Goal: Information Seeking & Learning: Learn about a topic

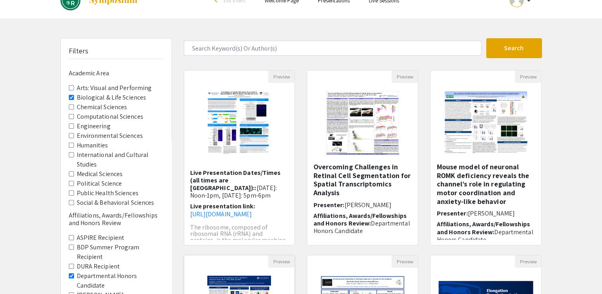
scroll to position [233, 0]
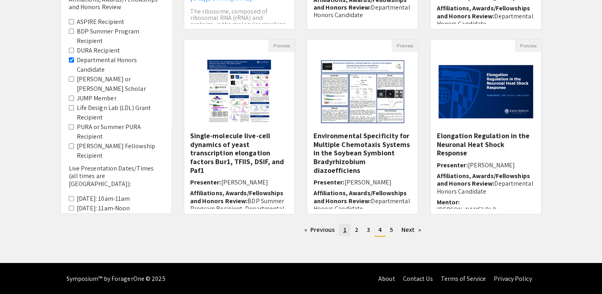
click at [349, 228] on link "page 1" at bounding box center [344, 230] width 11 height 12
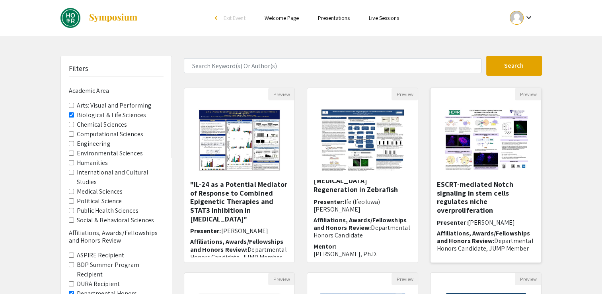
scroll to position [46, 0]
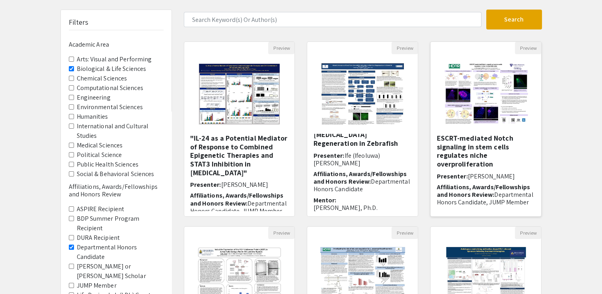
click at [471, 138] on h5 "ESCRT-mediated Notch signaling in stem cells regulates niche overproliferation" at bounding box center [485, 151] width 99 height 34
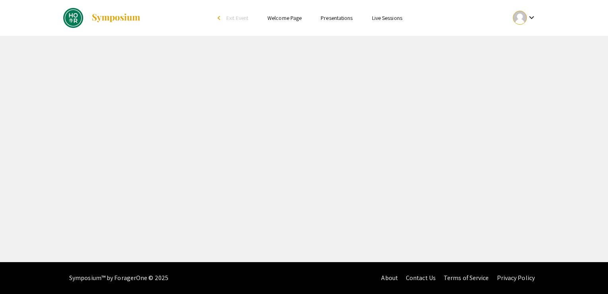
select select "custom"
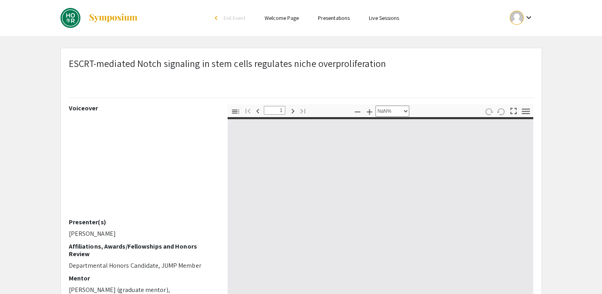
type input "0"
select select "custom"
type input "1"
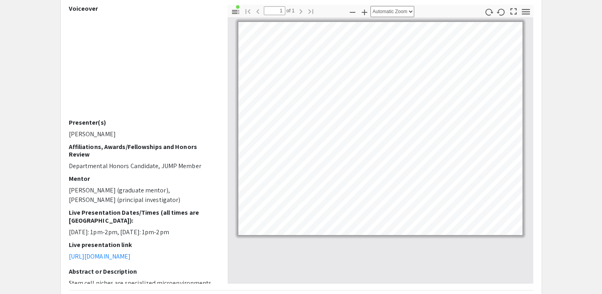
scroll to position [68, 0]
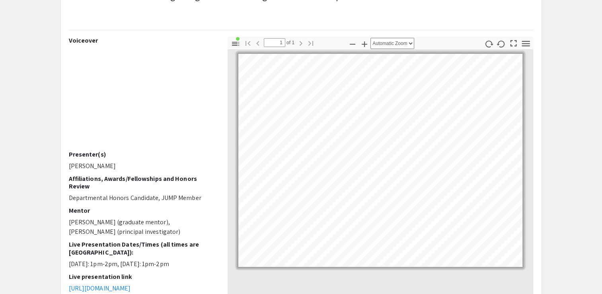
select select "custom"
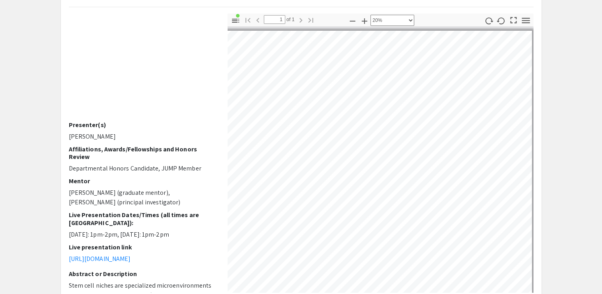
scroll to position [0, 0]
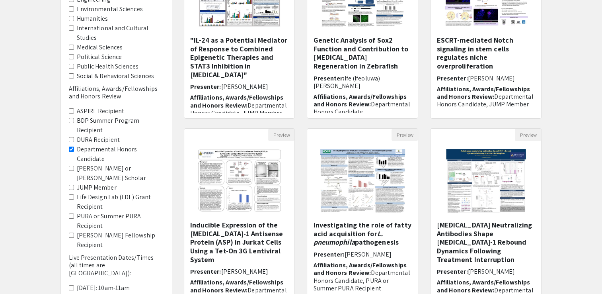
scroll to position [233, 0]
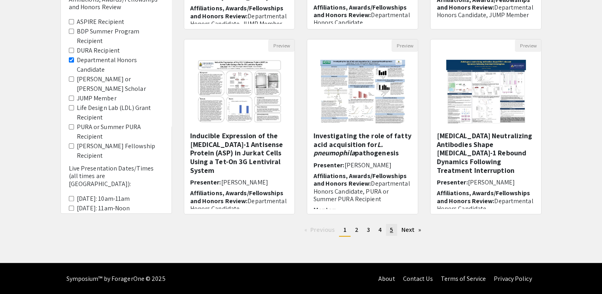
click at [388, 230] on link "page 5" at bounding box center [391, 230] width 11 height 12
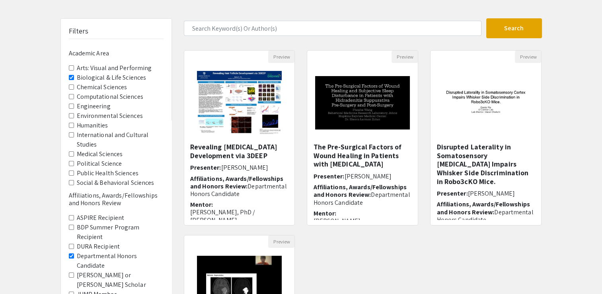
scroll to position [62, 0]
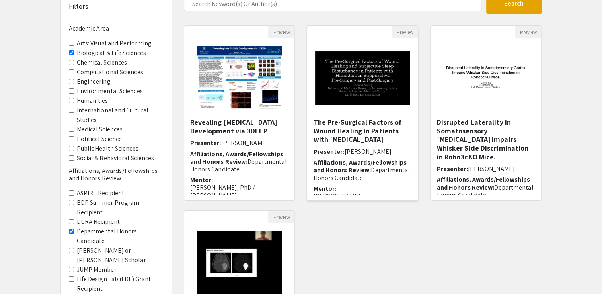
click at [330, 130] on h5 "The Pre-Surgical Factors of Wound Healing in Patients with Hidradenitis Suppura…" at bounding box center [362, 131] width 99 height 26
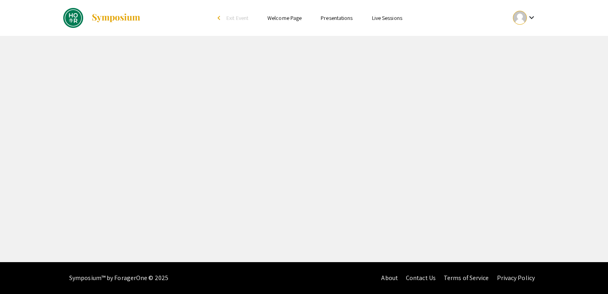
select select "custom"
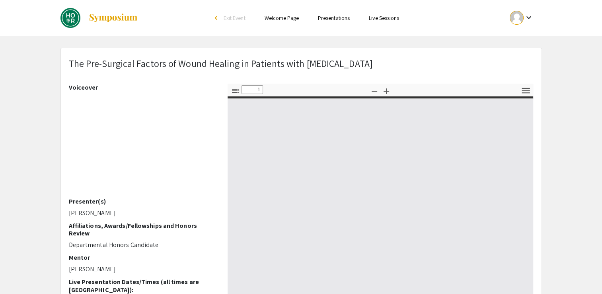
type input "0"
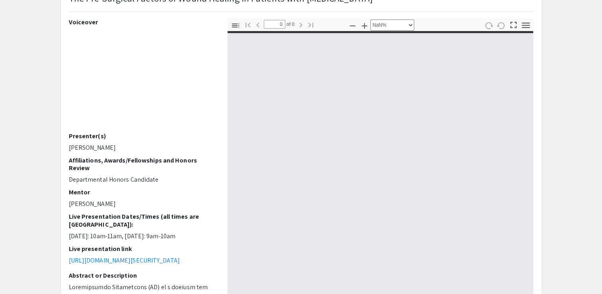
select select "auto"
type input "1"
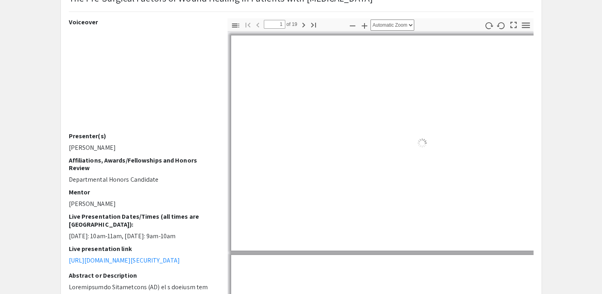
scroll to position [74, 0]
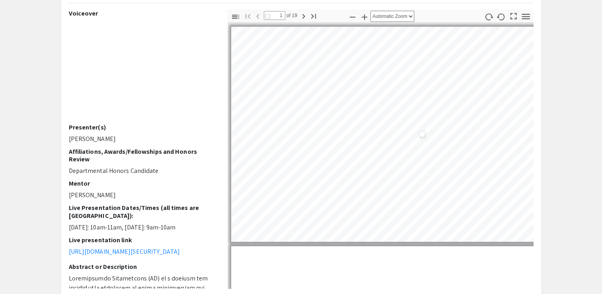
select select "auto"
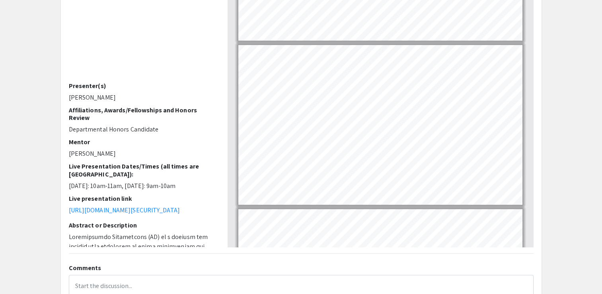
scroll to position [40, 0]
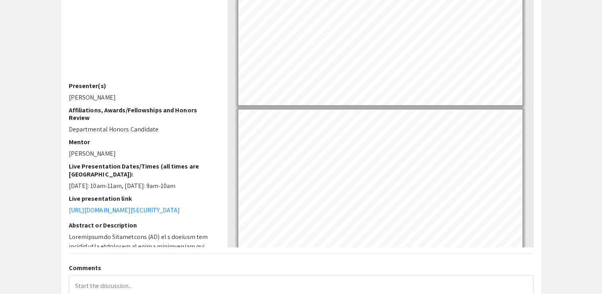
type input "1"
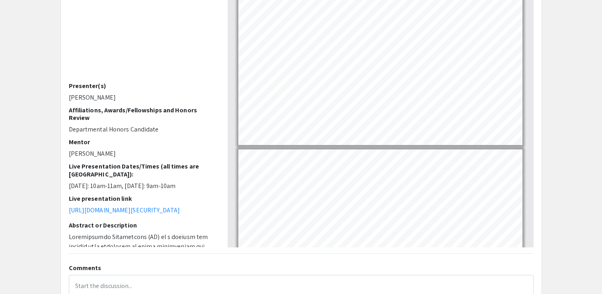
scroll to position [0, 0]
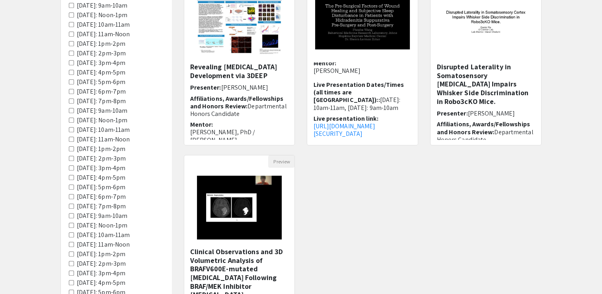
scroll to position [233, 0]
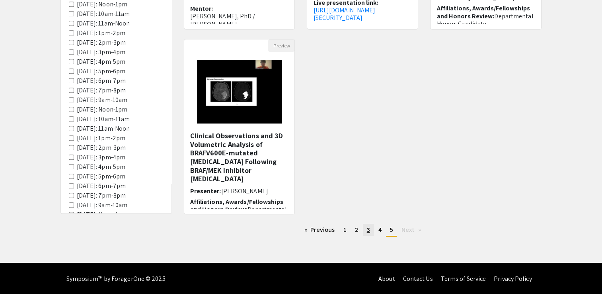
click at [369, 232] on span "3" at bounding box center [368, 229] width 3 height 8
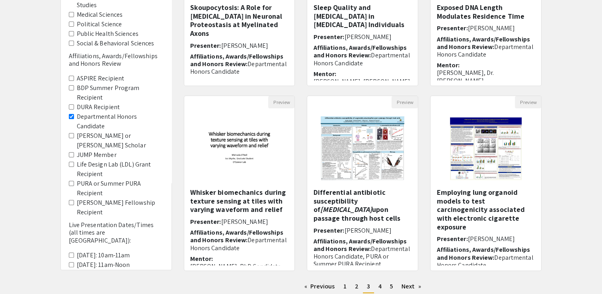
scroll to position [233, 0]
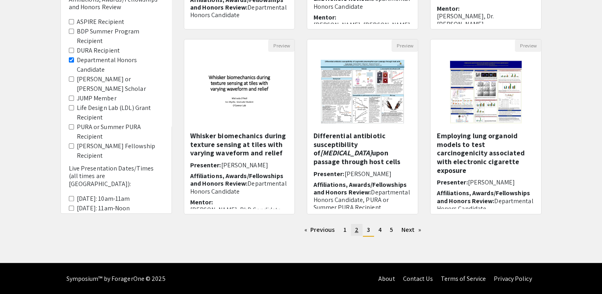
click at [356, 230] on span "2" at bounding box center [357, 229] width 4 height 8
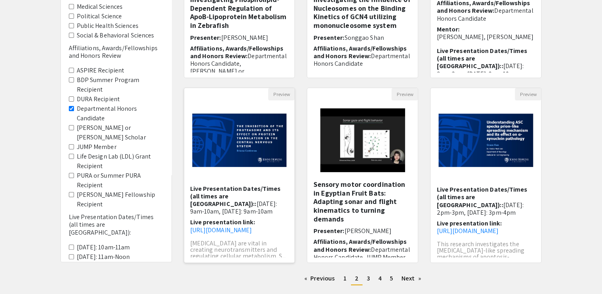
scroll to position [93, 0]
click at [367, 278] on span "3" at bounding box center [368, 278] width 3 height 8
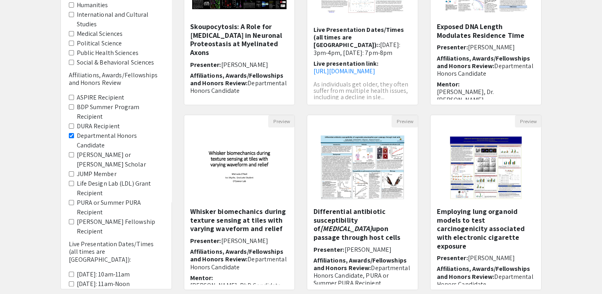
scroll to position [233, 0]
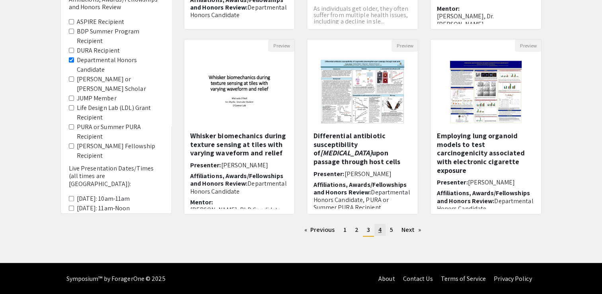
click at [377, 230] on link "page 4" at bounding box center [379, 230] width 11 height 12
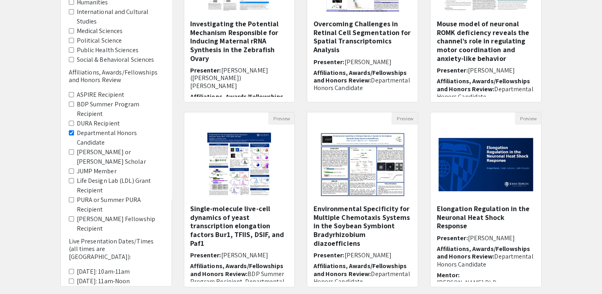
scroll to position [161, 0]
click at [455, 167] on img at bounding box center [485, 163] width 111 height 69
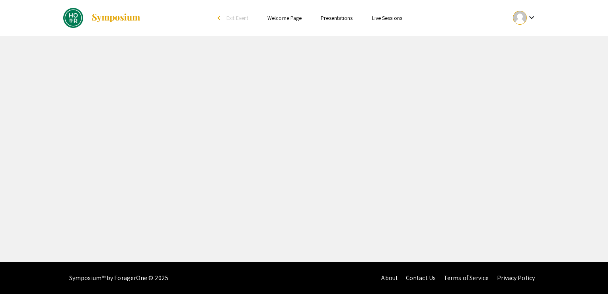
select select "custom"
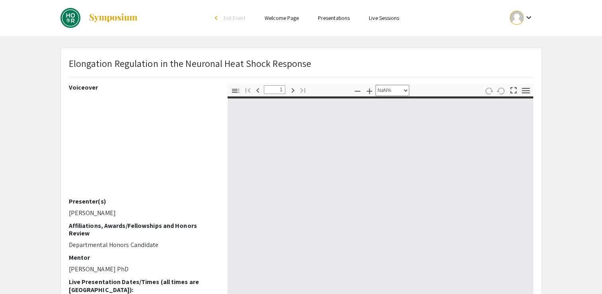
type input "0"
select select "custom"
type input "1"
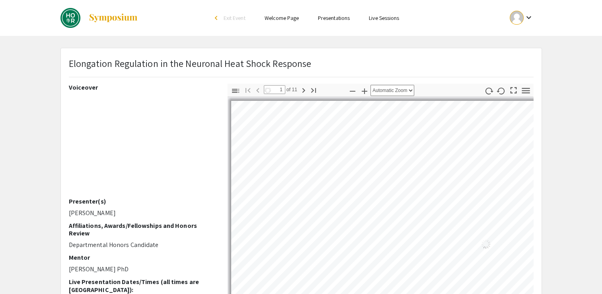
select select "auto"
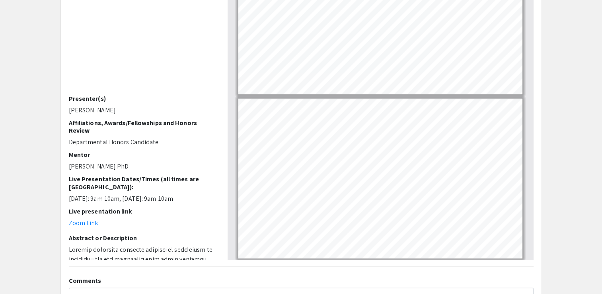
scroll to position [122, 0]
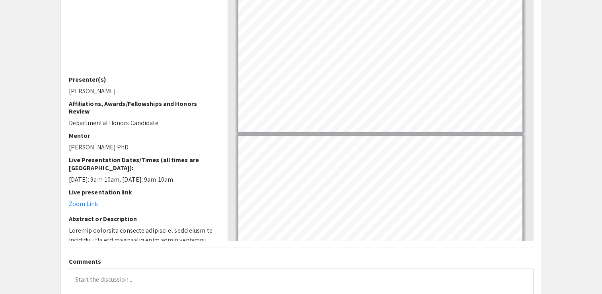
type input "2"
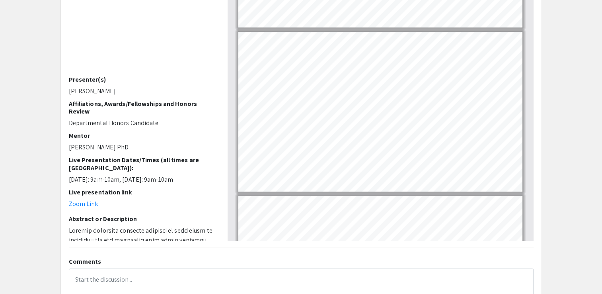
scroll to position [126, 0]
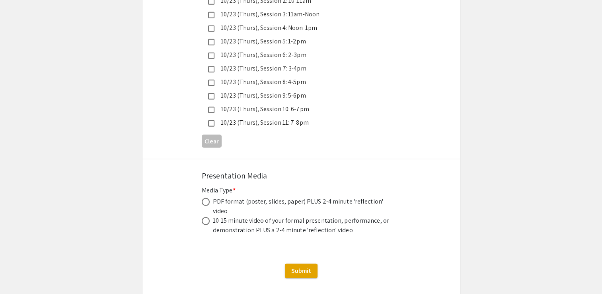
scroll to position [2269, 0]
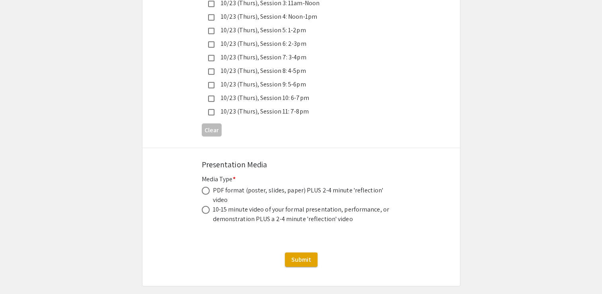
click at [204, 206] on span at bounding box center [206, 210] width 8 height 8
click at [204, 206] on input "radio" at bounding box center [206, 210] width 8 height 8
radio input "true"
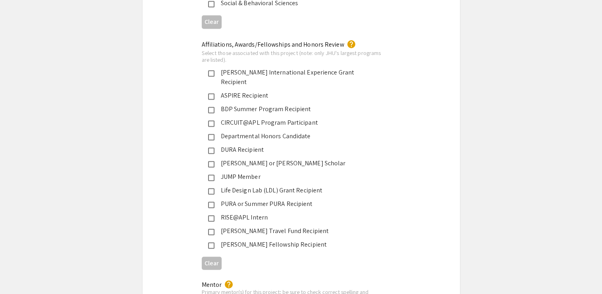
scroll to position [1292, 0]
